Goal: Information Seeking & Learning: Learn about a topic

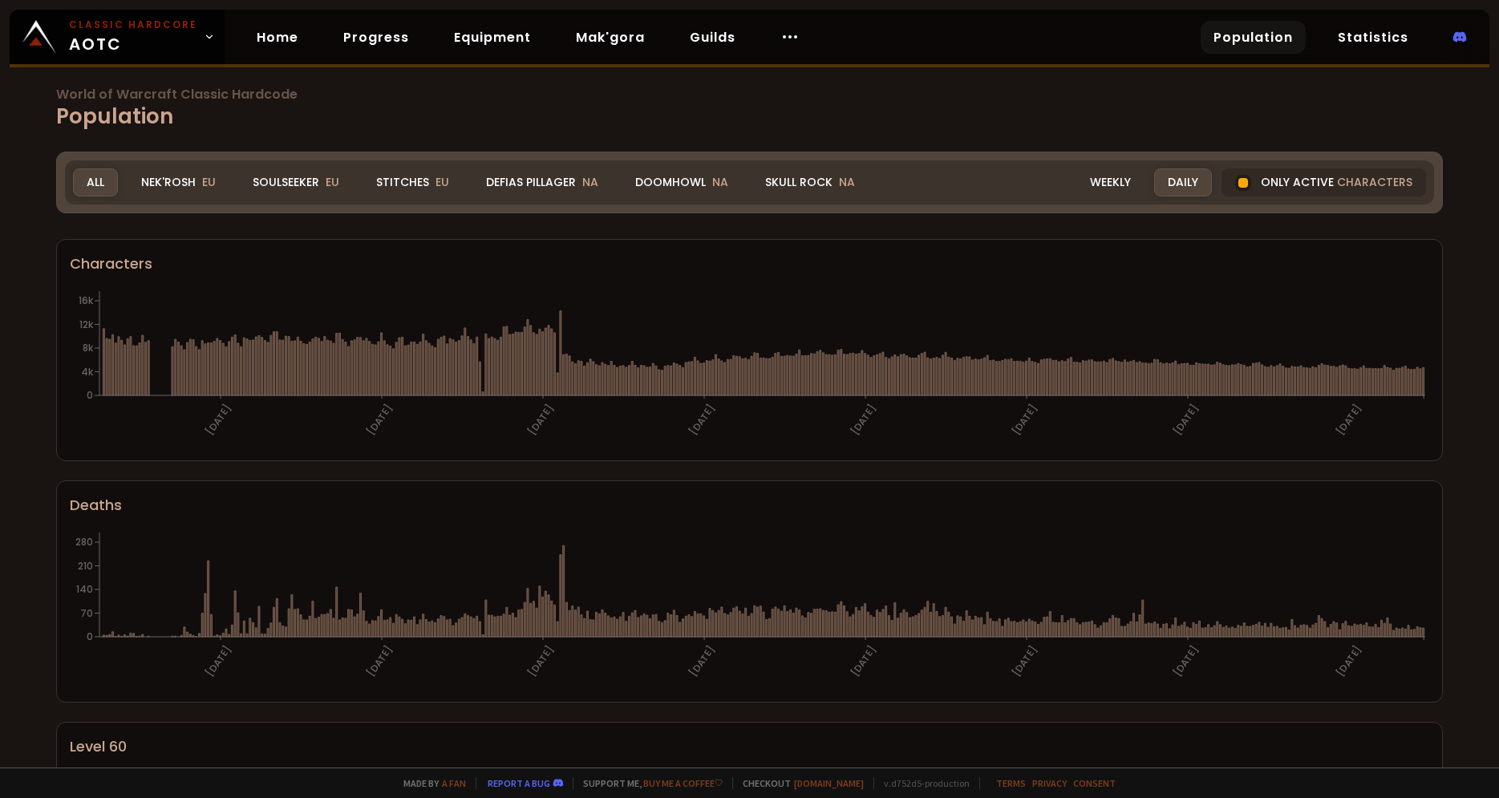
click at [510, 93] on span "World of Warcraft Classic Hardcode" at bounding box center [749, 94] width 1387 height 13
click at [698, 183] on div "Doomhowl NA" at bounding box center [682, 182] width 120 height 28
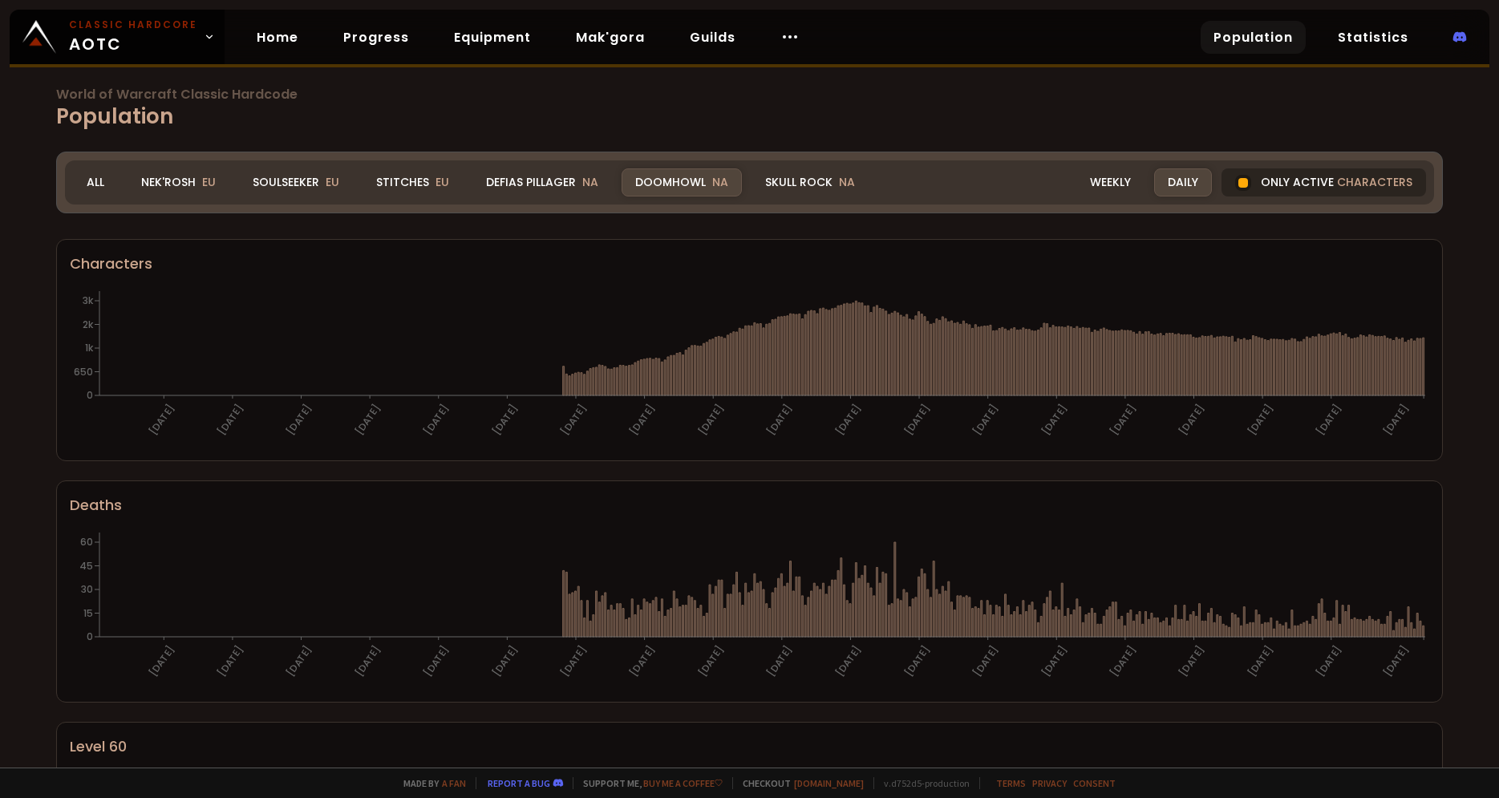
click at [1248, 181] on div at bounding box center [1243, 183] width 10 height 10
click at [1304, 180] on div "Only active characters" at bounding box center [1323, 182] width 204 height 28
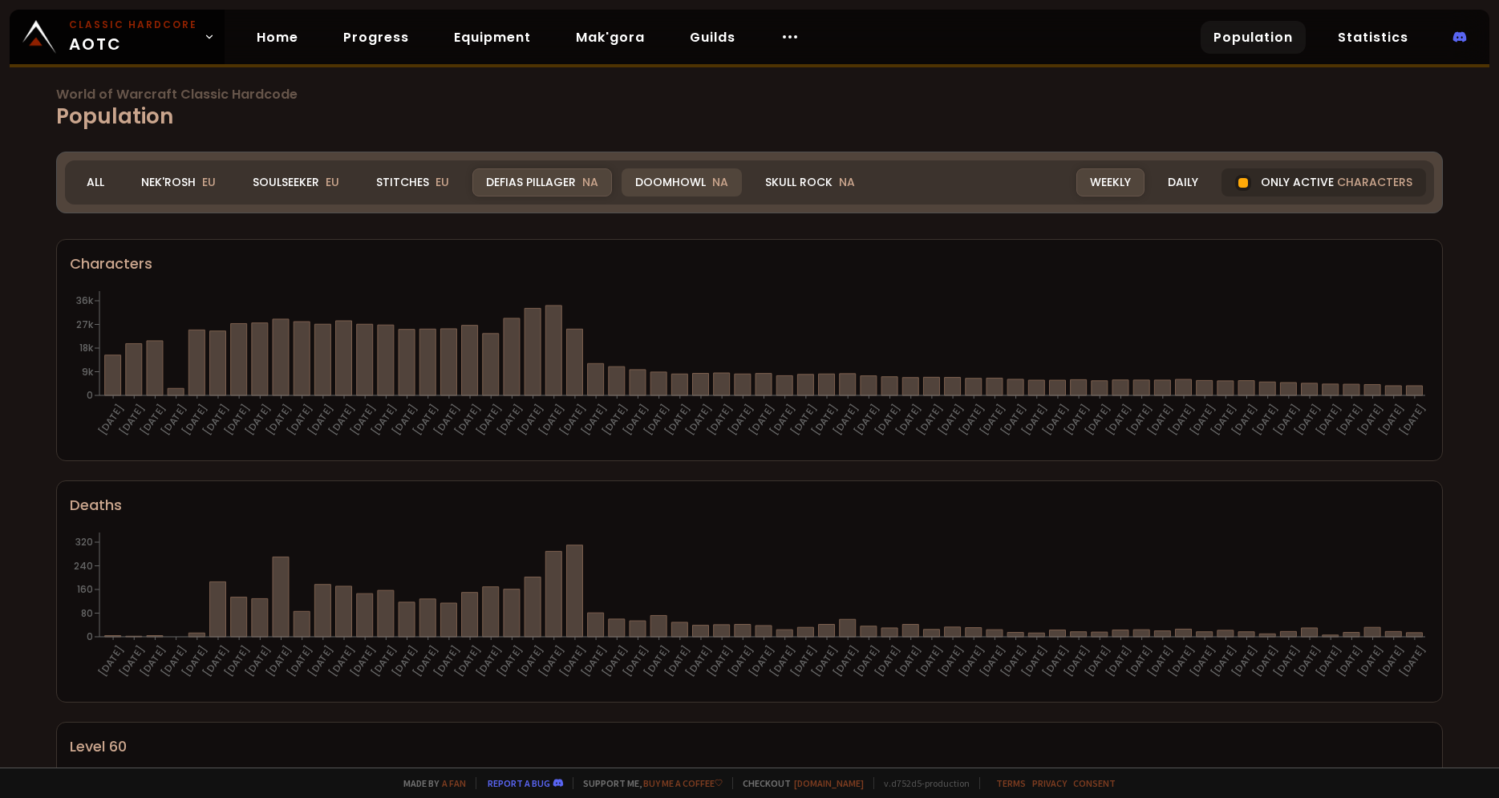
click at [661, 174] on div "Doomhowl NA" at bounding box center [682, 182] width 120 height 28
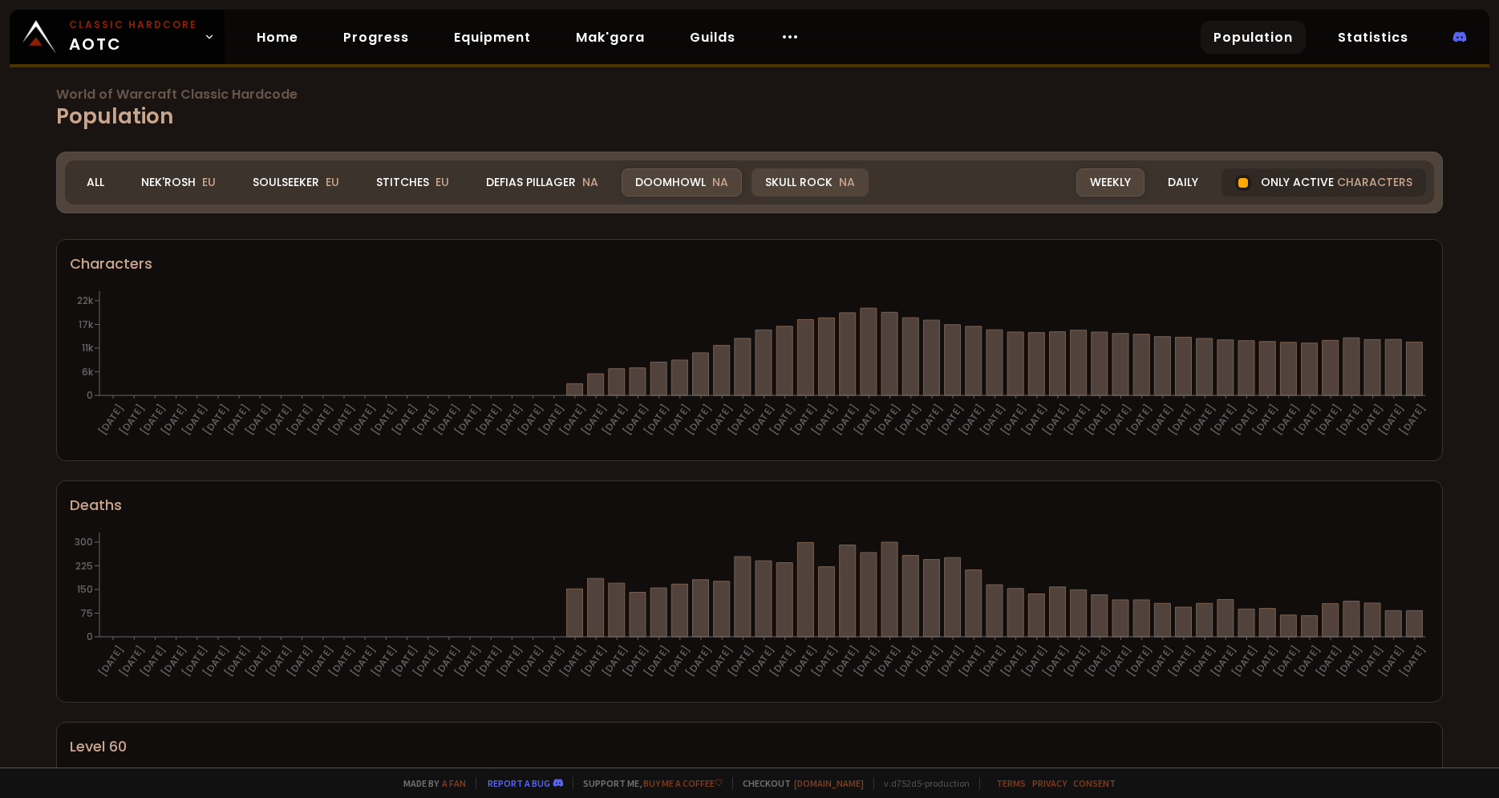
click at [792, 174] on div "Skull Rock NA" at bounding box center [809, 182] width 117 height 28
